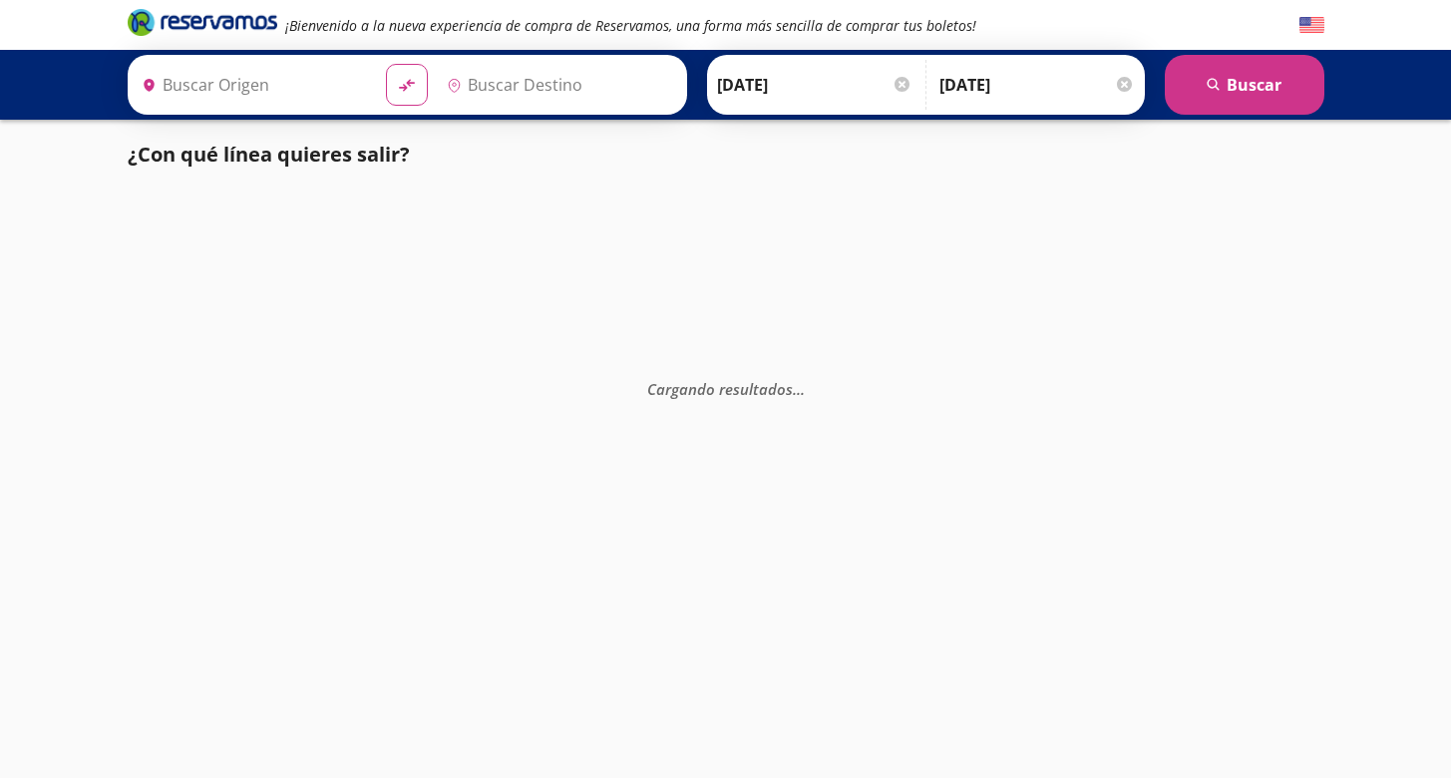
type input "[GEOGRAPHIC_DATA], [GEOGRAPHIC_DATA]"
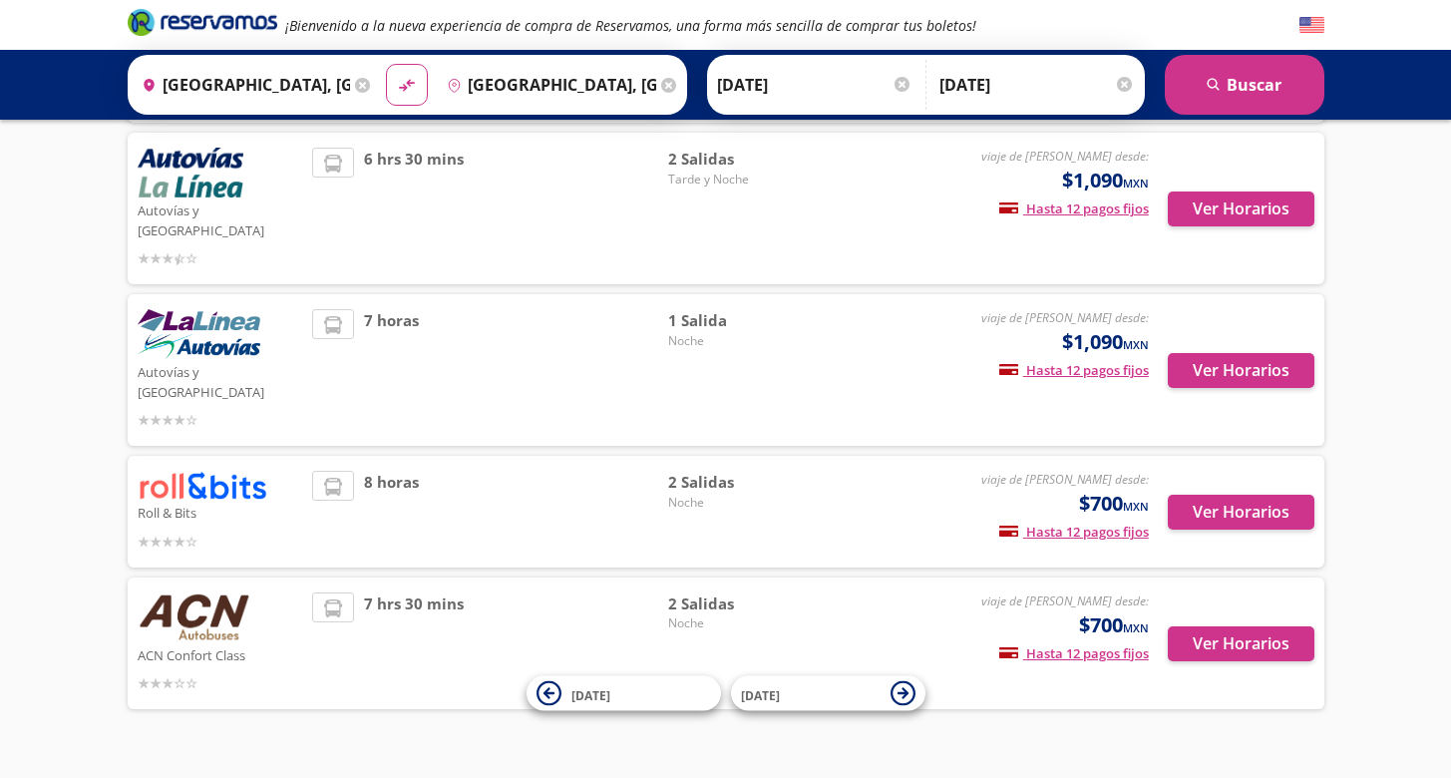
scroll to position [531, 0]
click at [1221, 496] on button "Ver Horarios" at bounding box center [1241, 513] width 147 height 35
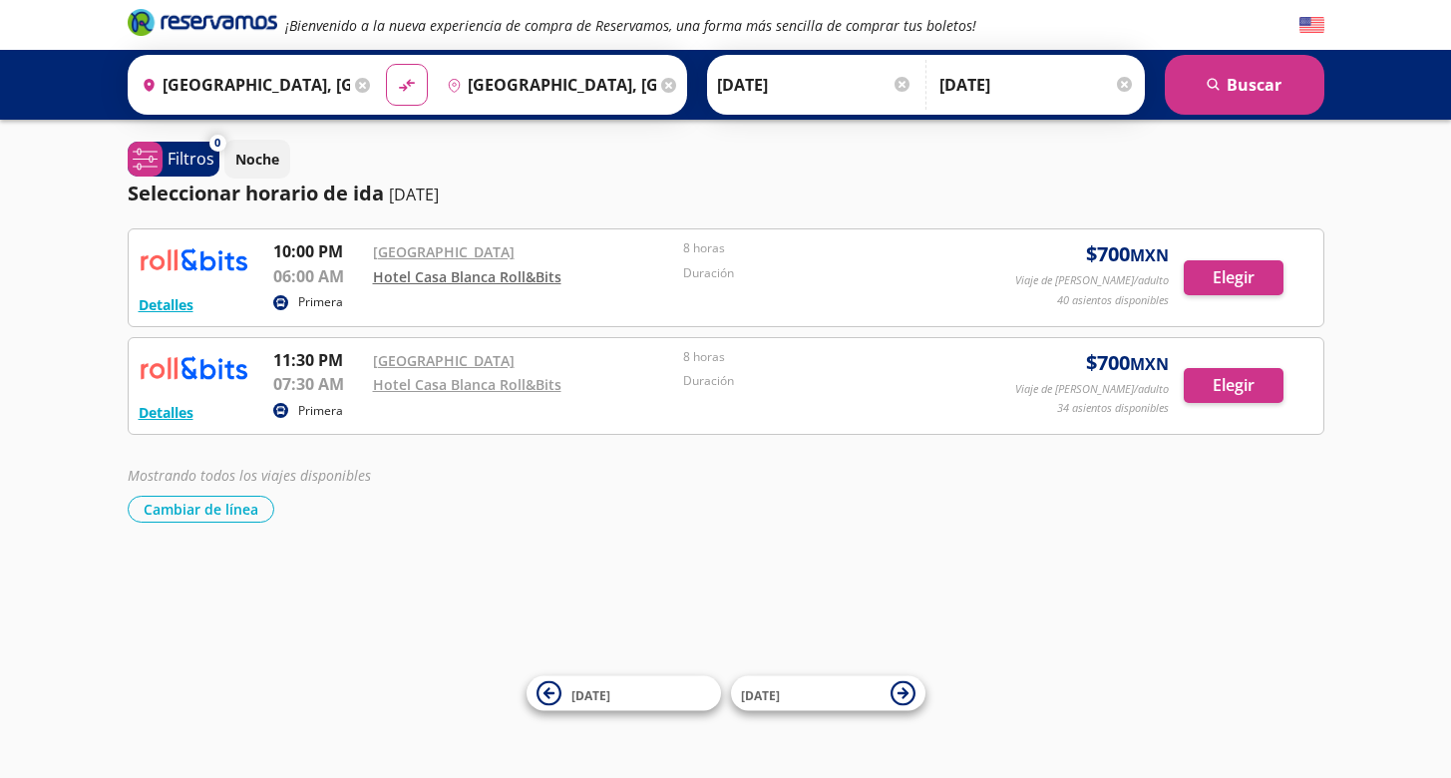
click at [456, 281] on link "Hotel Casa Blanca Roll&Bits" at bounding box center [467, 276] width 188 height 19
click at [166, 299] on button "Detalles" at bounding box center [166, 304] width 55 height 21
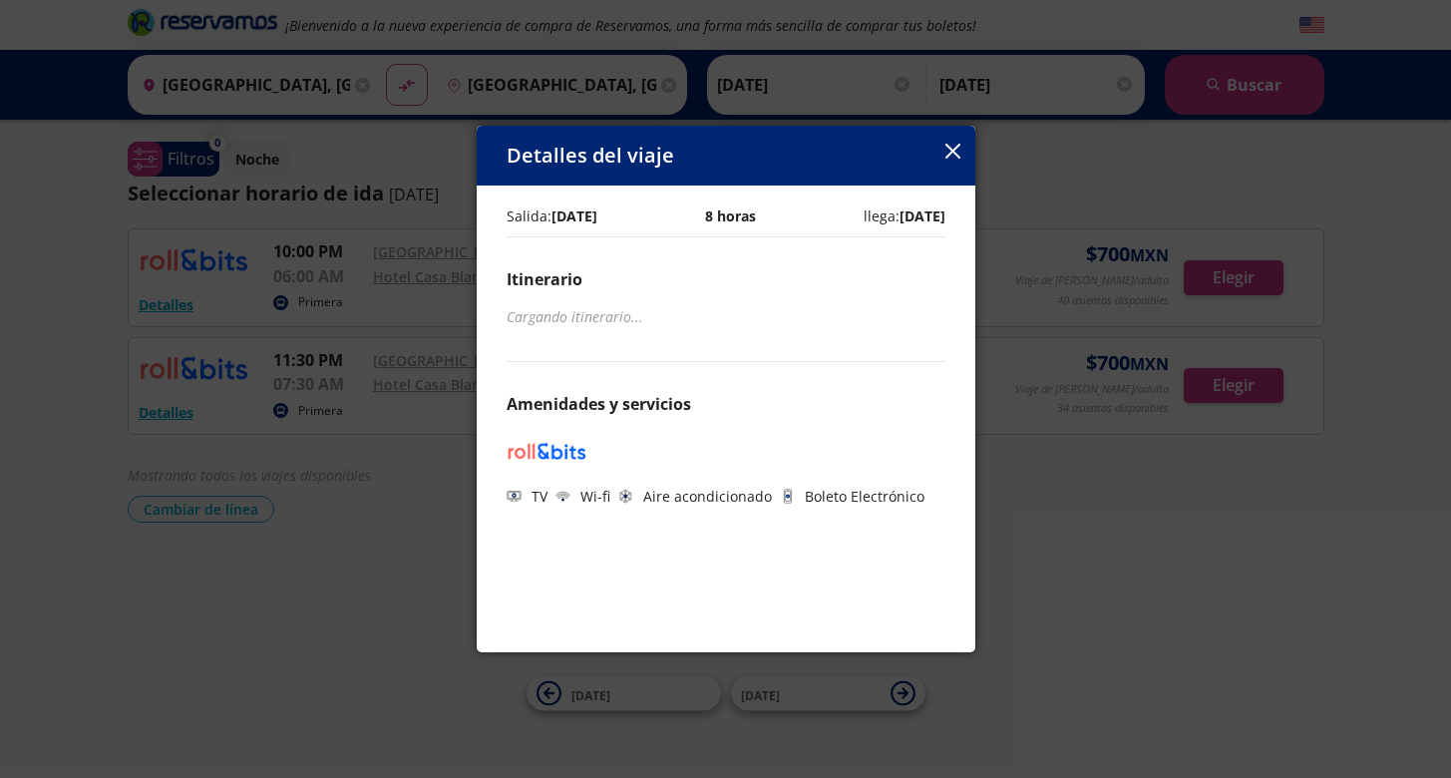
click at [597, 211] on b "[DATE]" at bounding box center [574, 215] width 46 height 19
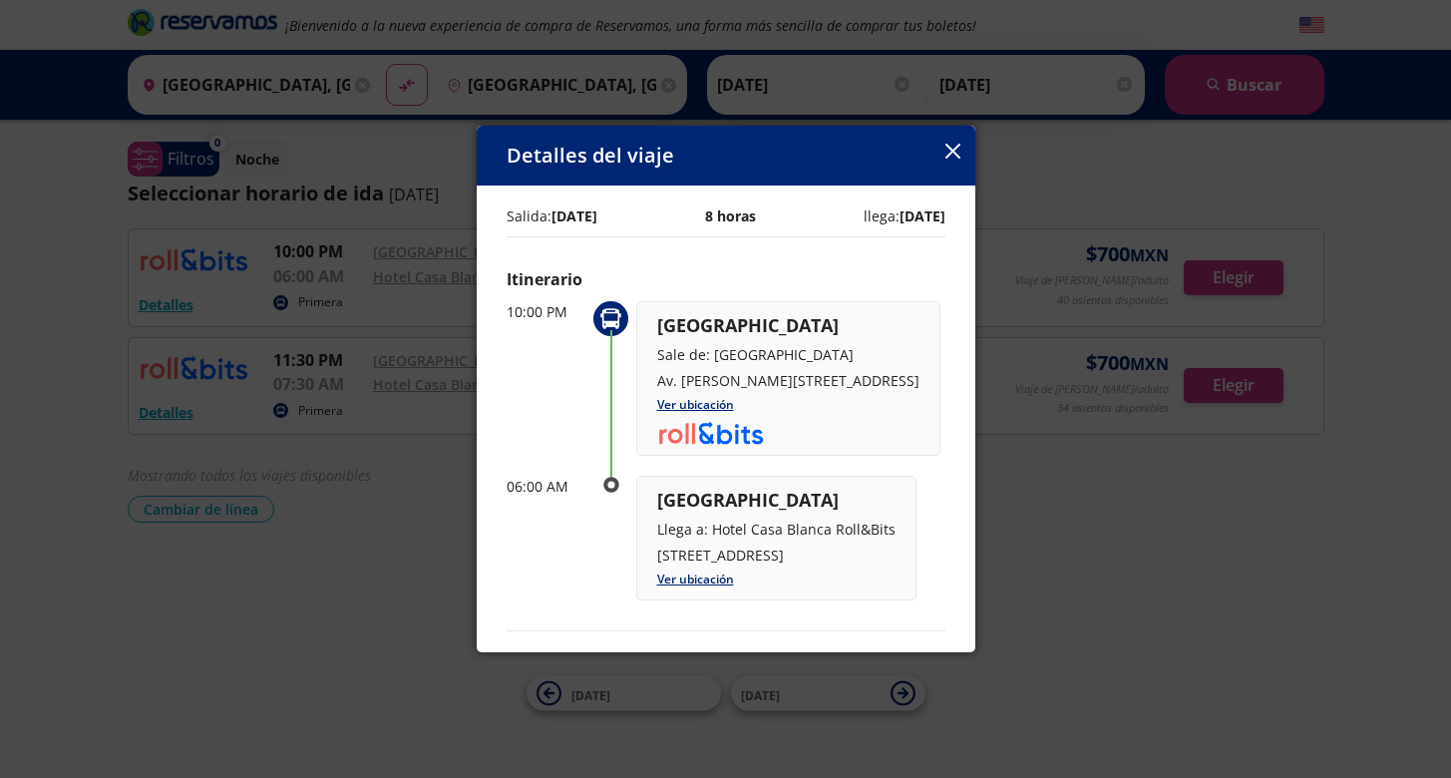
click at [617, 220] on div "Salida: [DATE] 8 horas llega: [DATE]" at bounding box center [726, 215] width 439 height 21
click at [965, 156] on div "Detalles del viaje" at bounding box center [726, 156] width 499 height 60
click at [947, 155] on icon "button" at bounding box center [952, 151] width 15 height 15
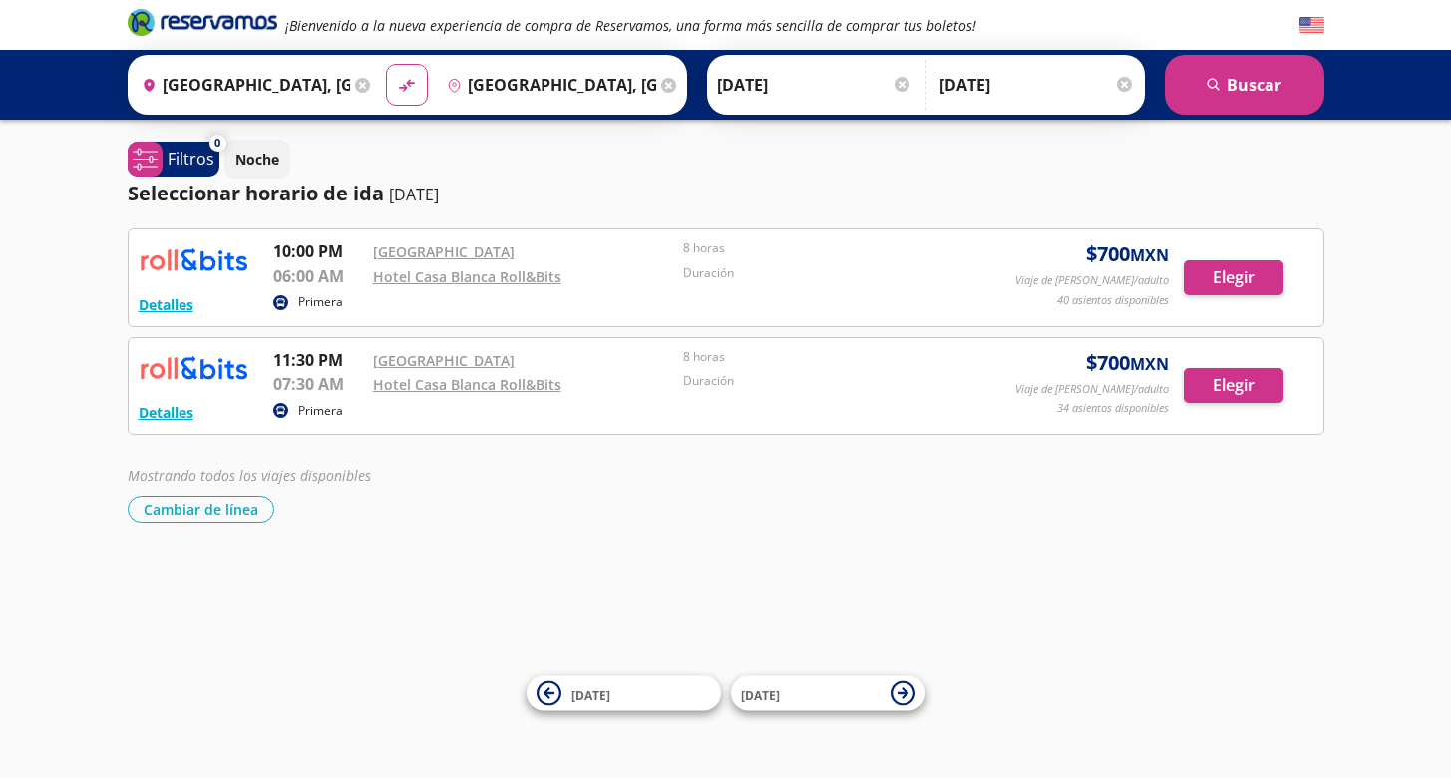
click at [887, 73] on input "[DATE]" at bounding box center [814, 85] width 195 height 50
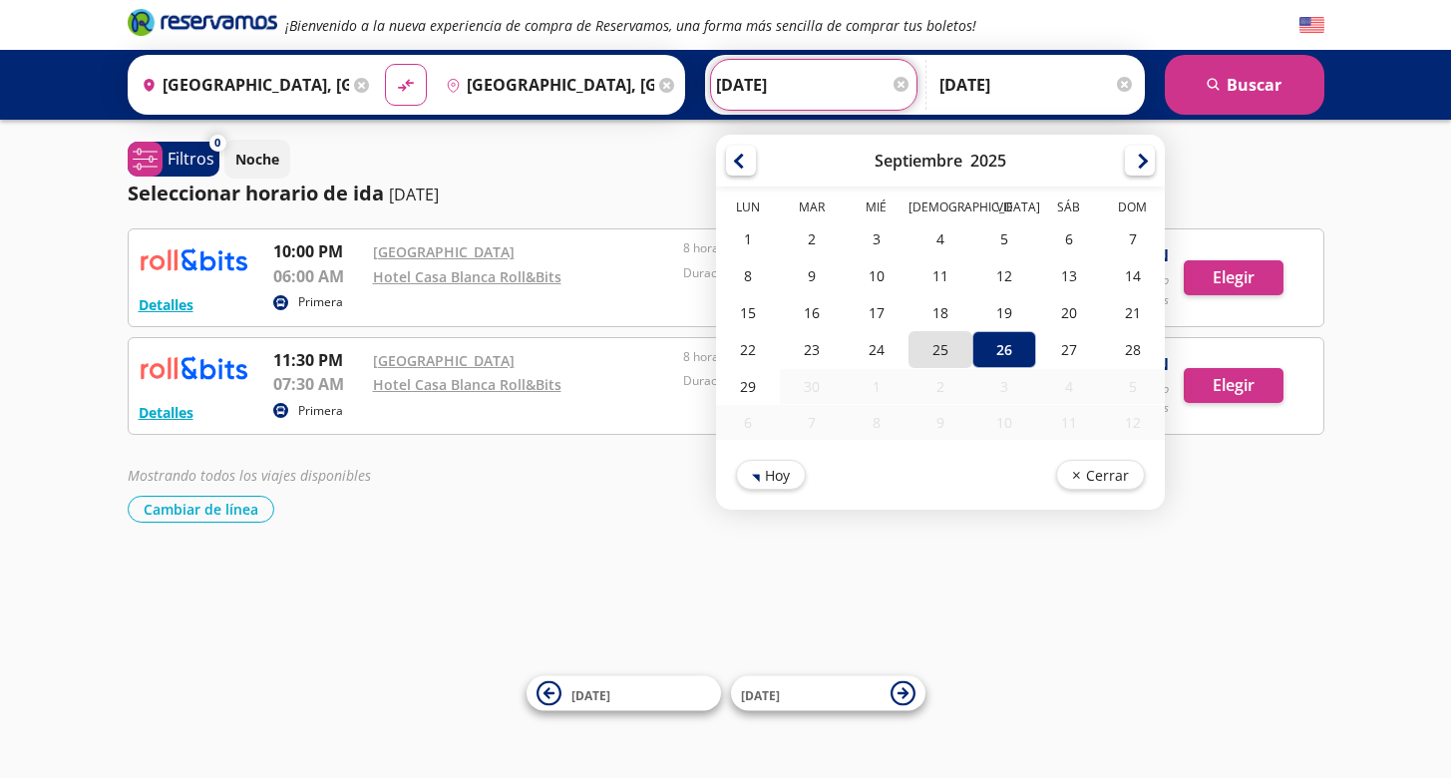
click at [971, 337] on div "25" at bounding box center [939, 349] width 64 height 37
type input "[DATE]"
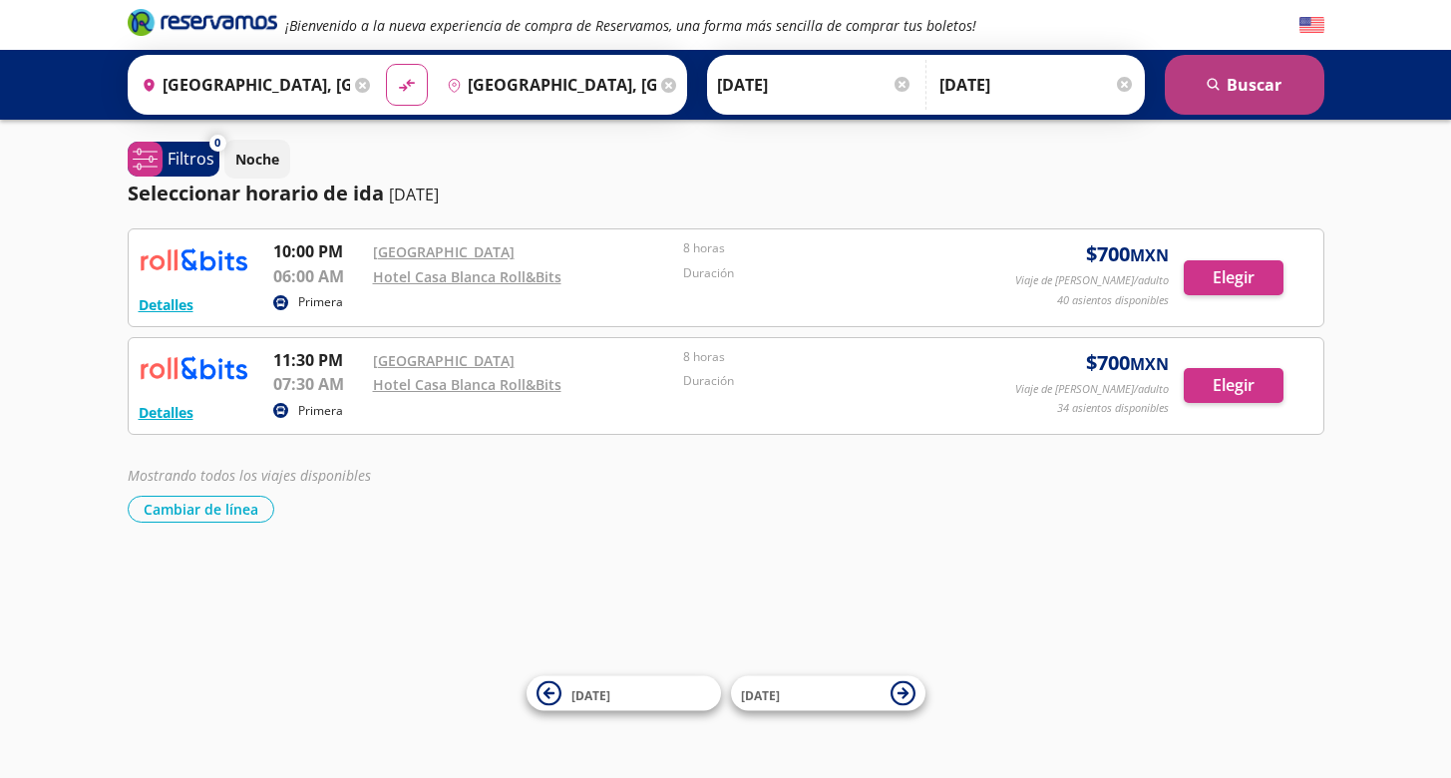
click at [1215, 84] on icon "search" at bounding box center [1213, 85] width 15 height 15
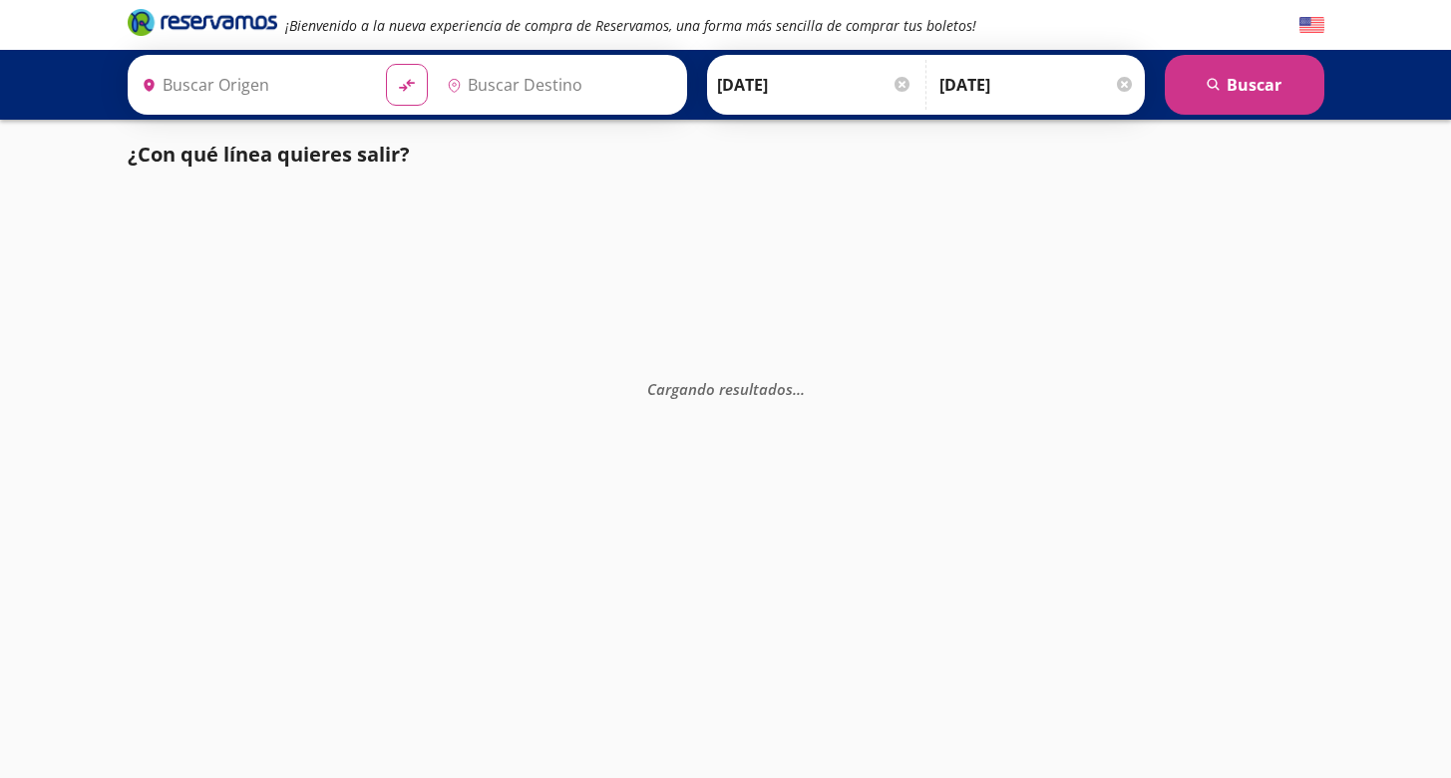
type input "[GEOGRAPHIC_DATA], [GEOGRAPHIC_DATA]"
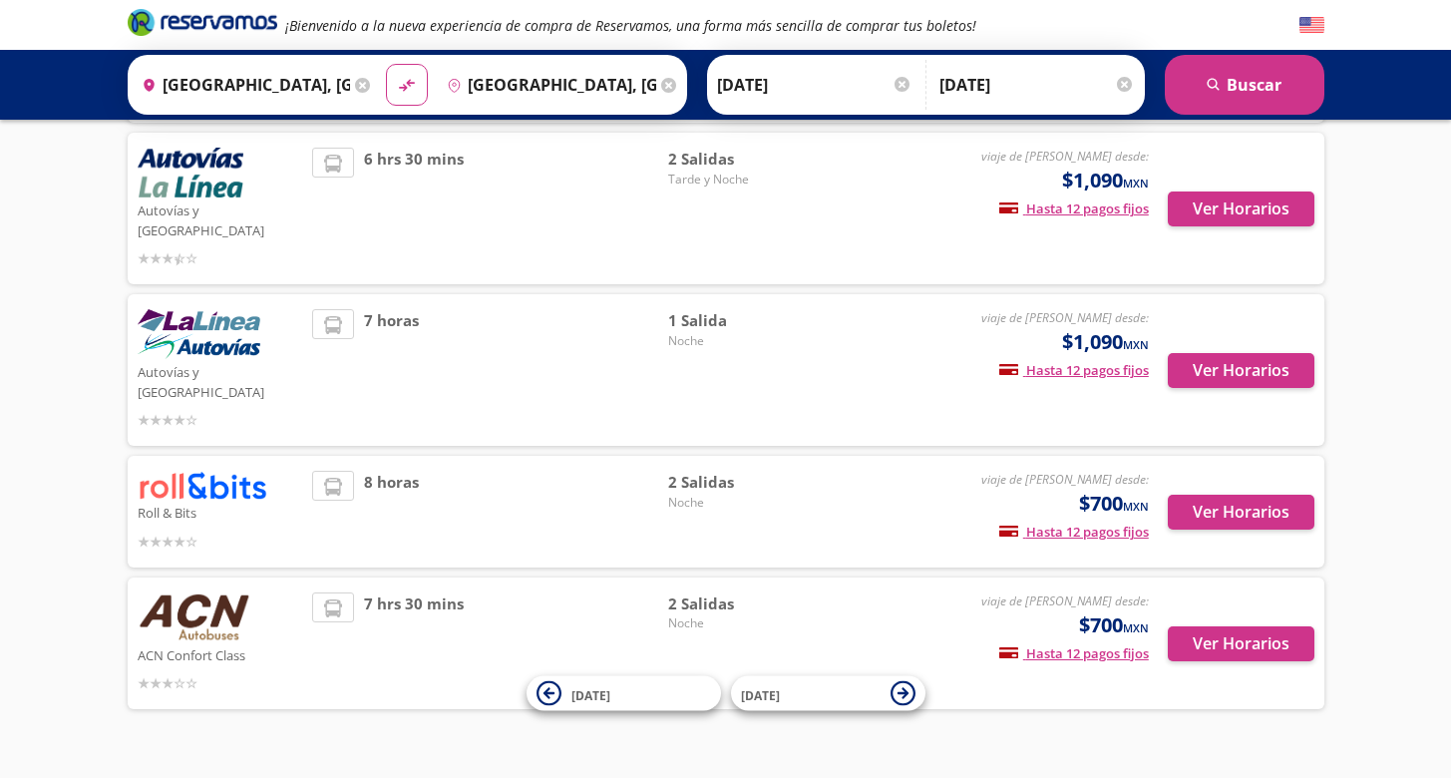
scroll to position [531, 0]
click at [1216, 496] on button "Ver Horarios" at bounding box center [1241, 513] width 147 height 35
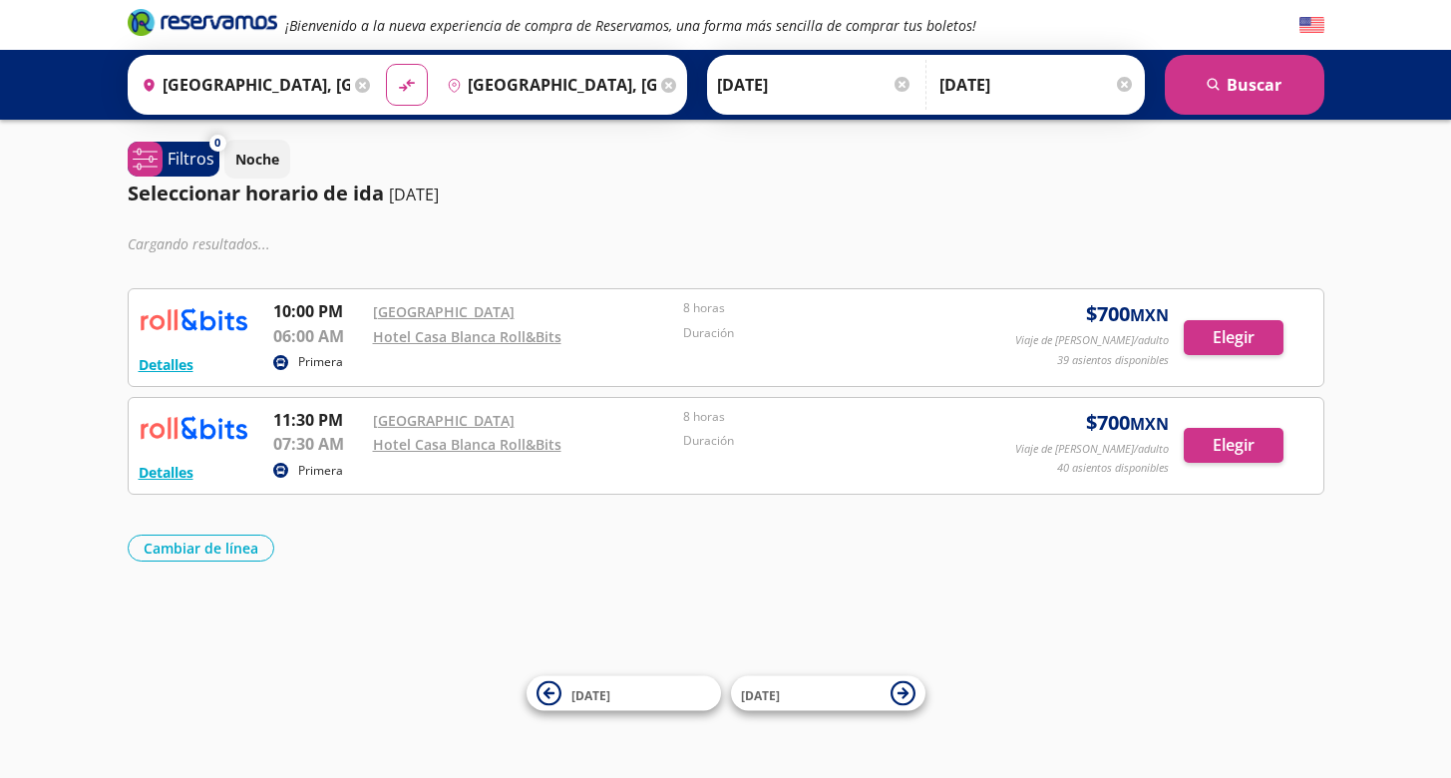
click at [169, 380] on div "Detalles Primera 10:00 PM Oxxo [GEOGRAPHIC_DATA] 06:00 AM [GEOGRAPHIC_DATA] Rol…" at bounding box center [726, 337] width 1196 height 99
click at [160, 373] on div "Detalles" at bounding box center [166, 364] width 55 height 24
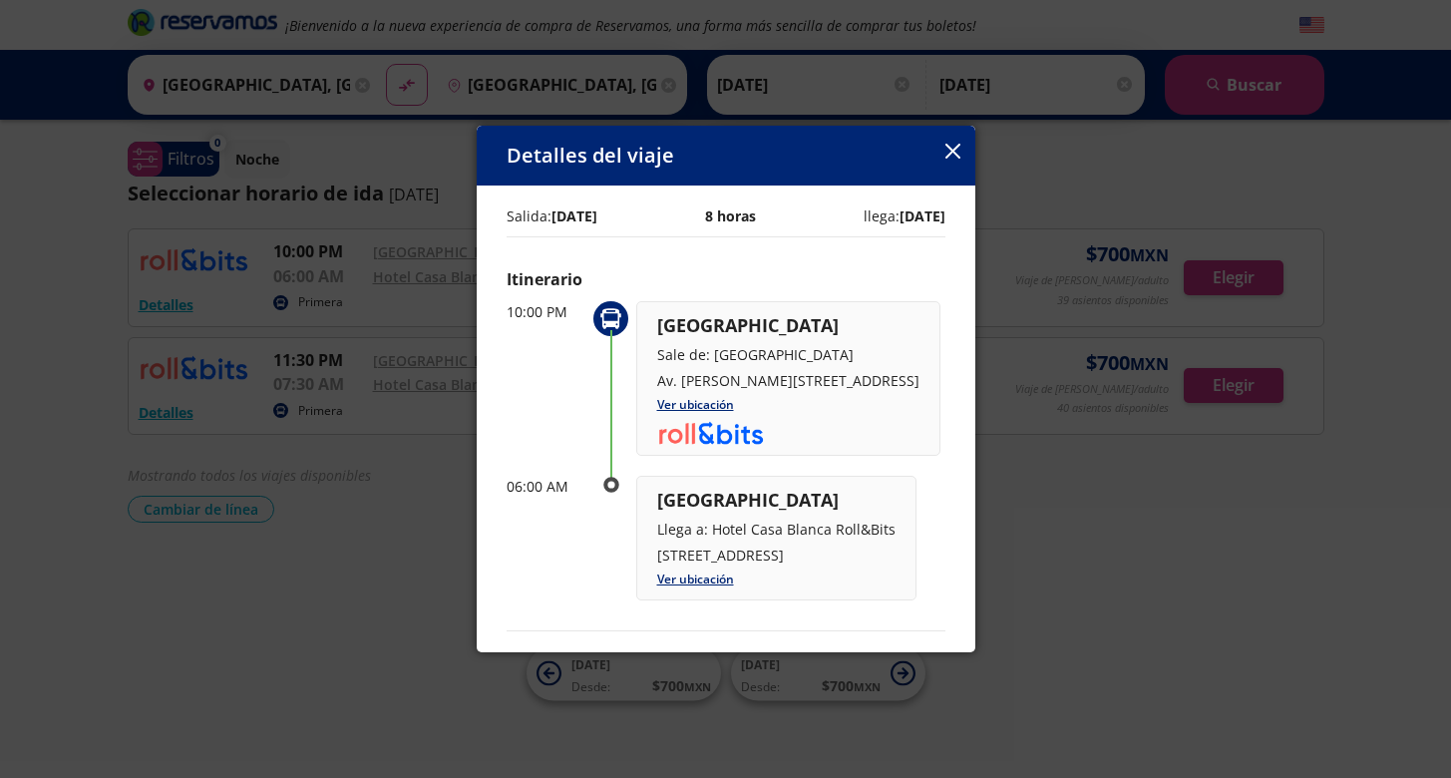
click at [958, 141] on button "button" at bounding box center [952, 153] width 15 height 24
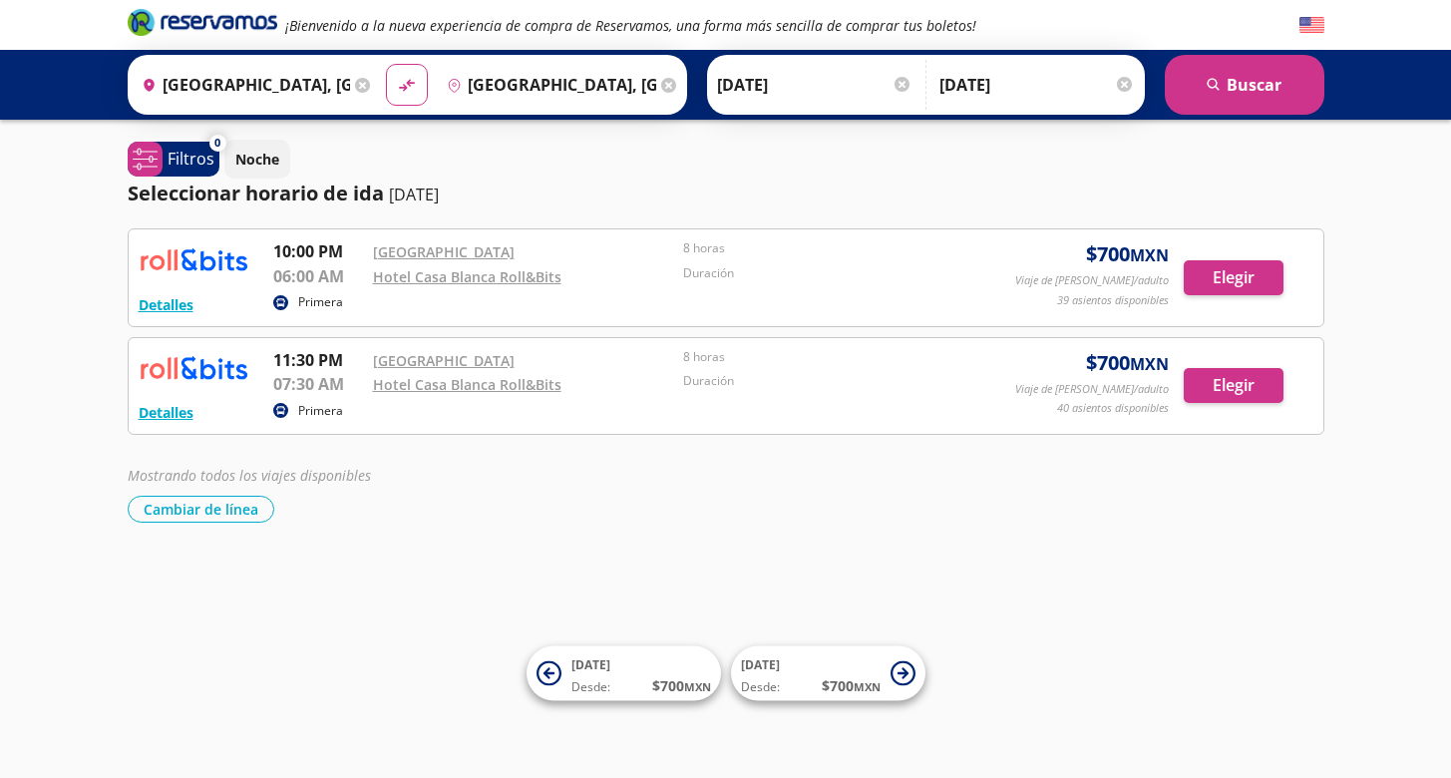
click at [1232, 258] on div "Detalles Primera 10:00 PM Oxxo [GEOGRAPHIC_DATA] 06:00 AM [GEOGRAPHIC_DATA] Rol…" at bounding box center [726, 277] width 1175 height 77
click at [1229, 272] on button "Elegir" at bounding box center [1234, 277] width 100 height 35
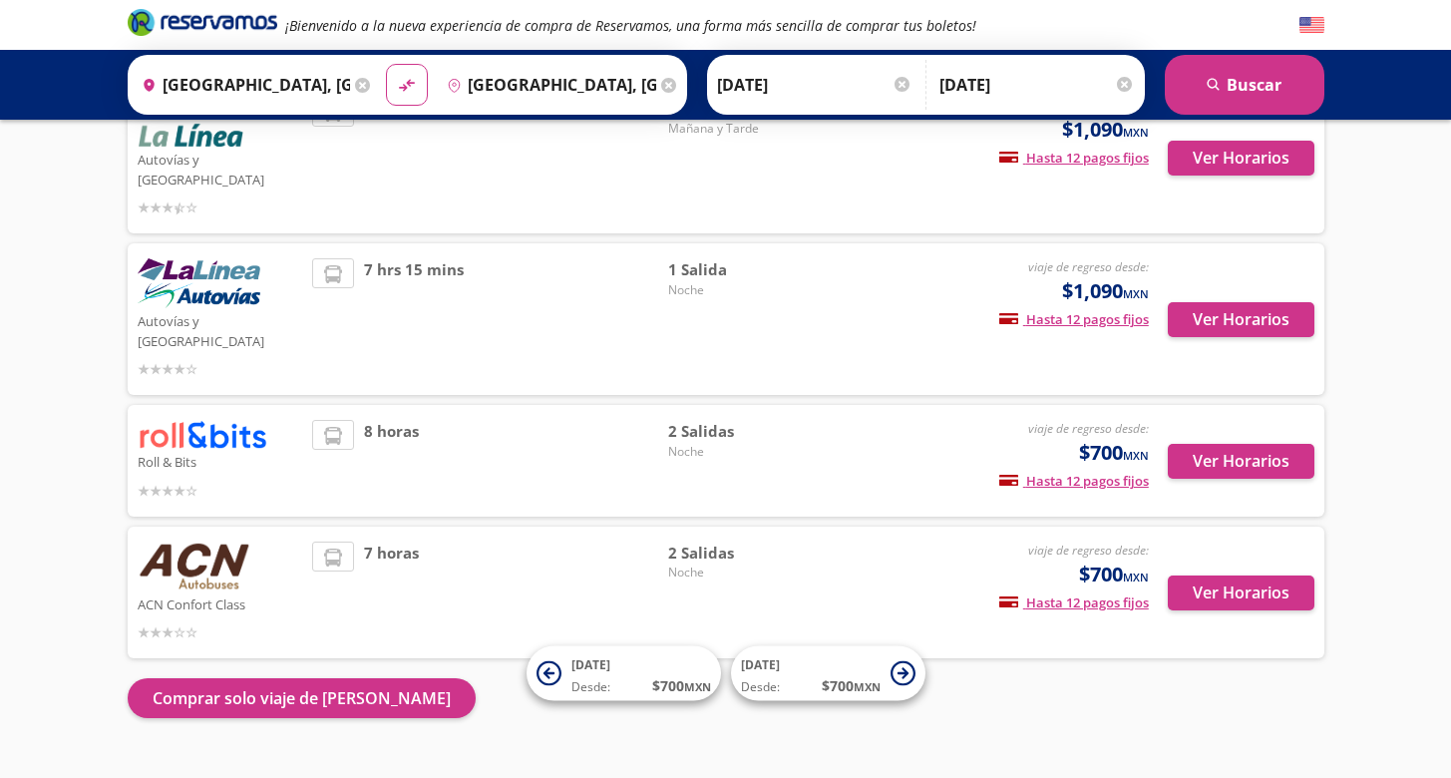
scroll to position [541, 0]
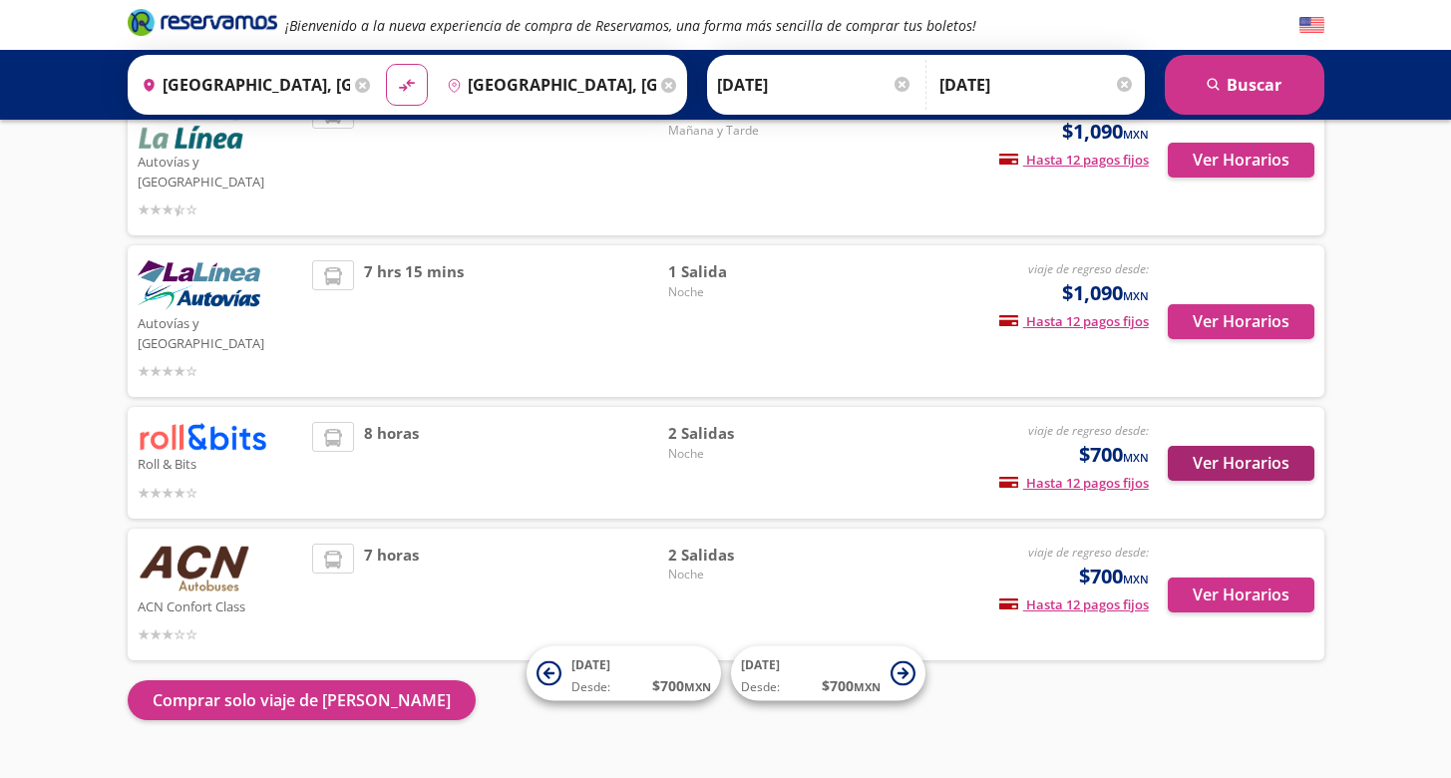
click at [1295, 446] on button "Ver Horarios" at bounding box center [1241, 463] width 147 height 35
